Goal: Browse casually

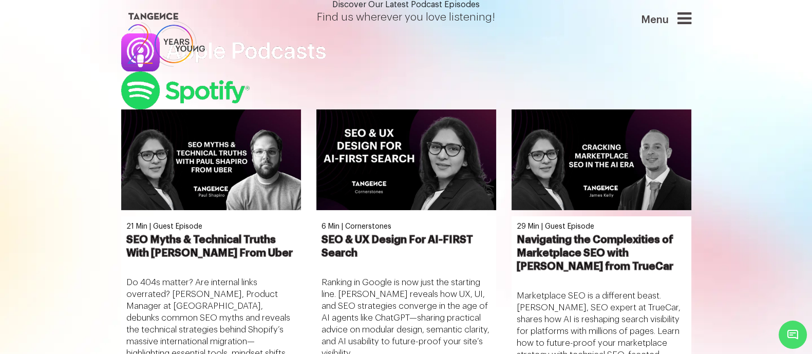
scroll to position [16, 0]
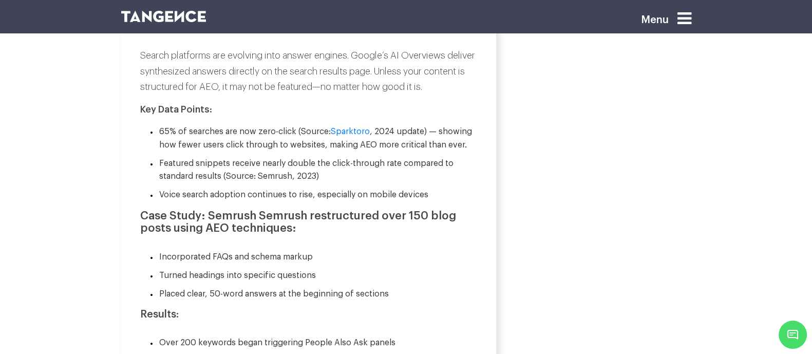
scroll to position [1328, 0]
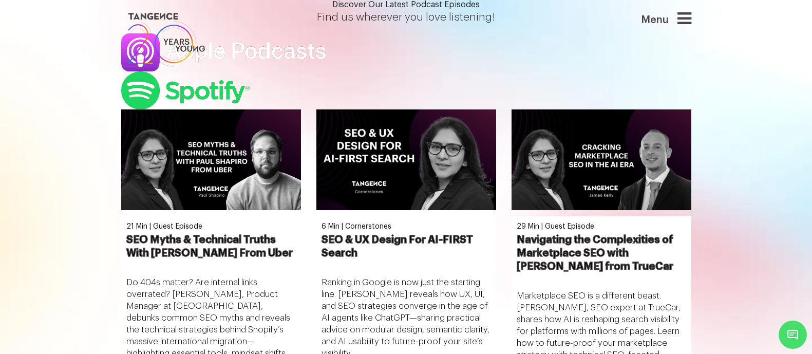
scroll to position [16, 0]
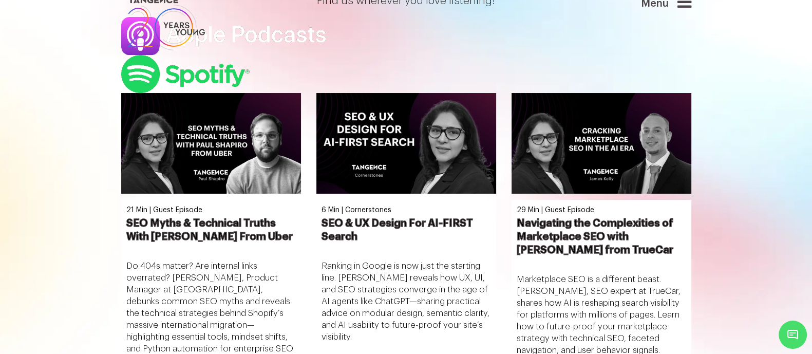
click at [152, 30] on img at bounding box center [163, 23] width 85 height 59
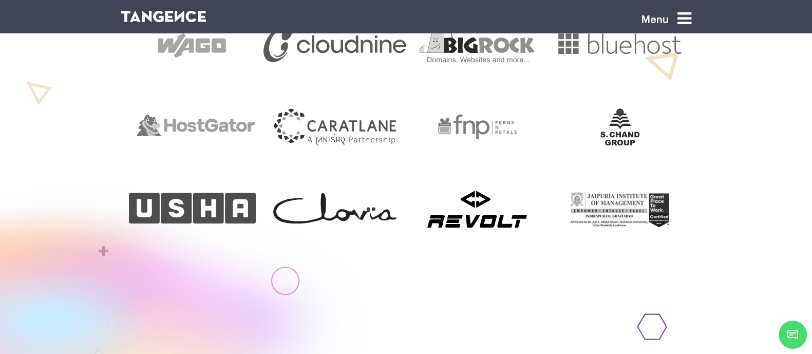
scroll to position [619, 0]
